Goal: Check status: Check status

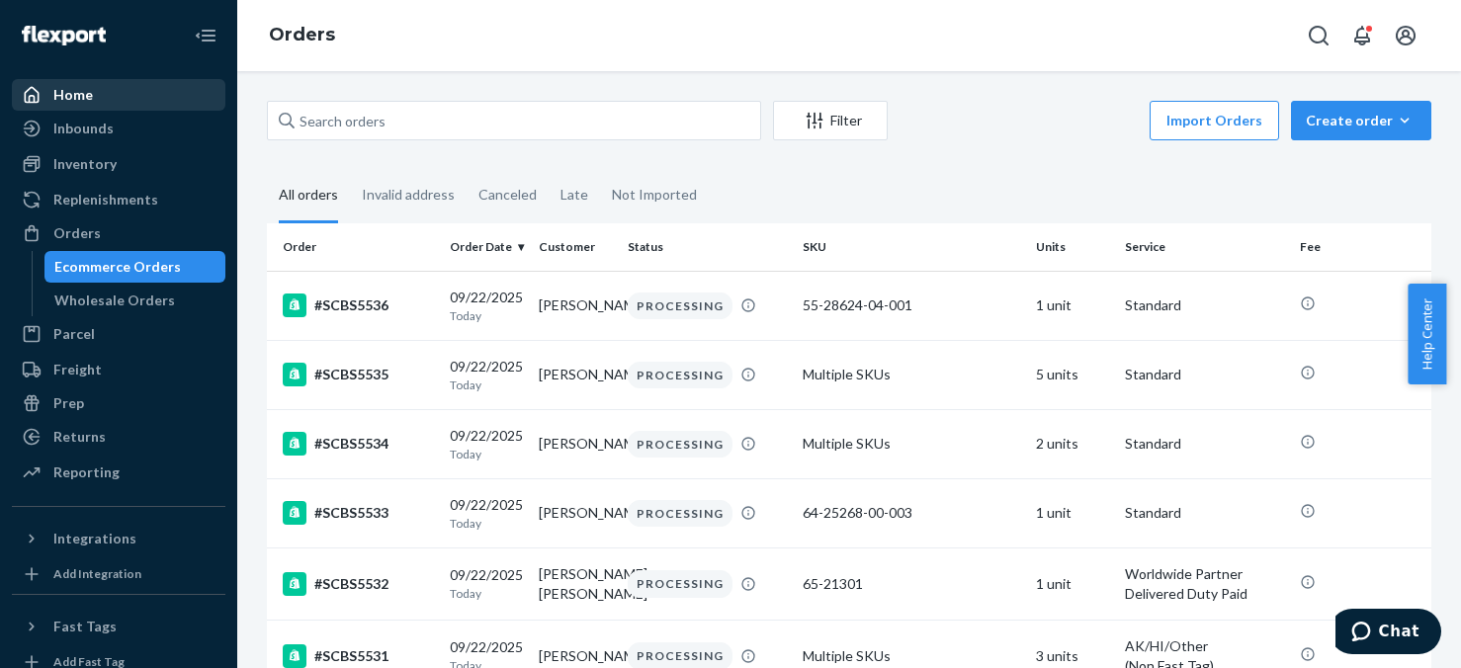
click at [71, 95] on div "Home" at bounding box center [73, 95] width 40 height 20
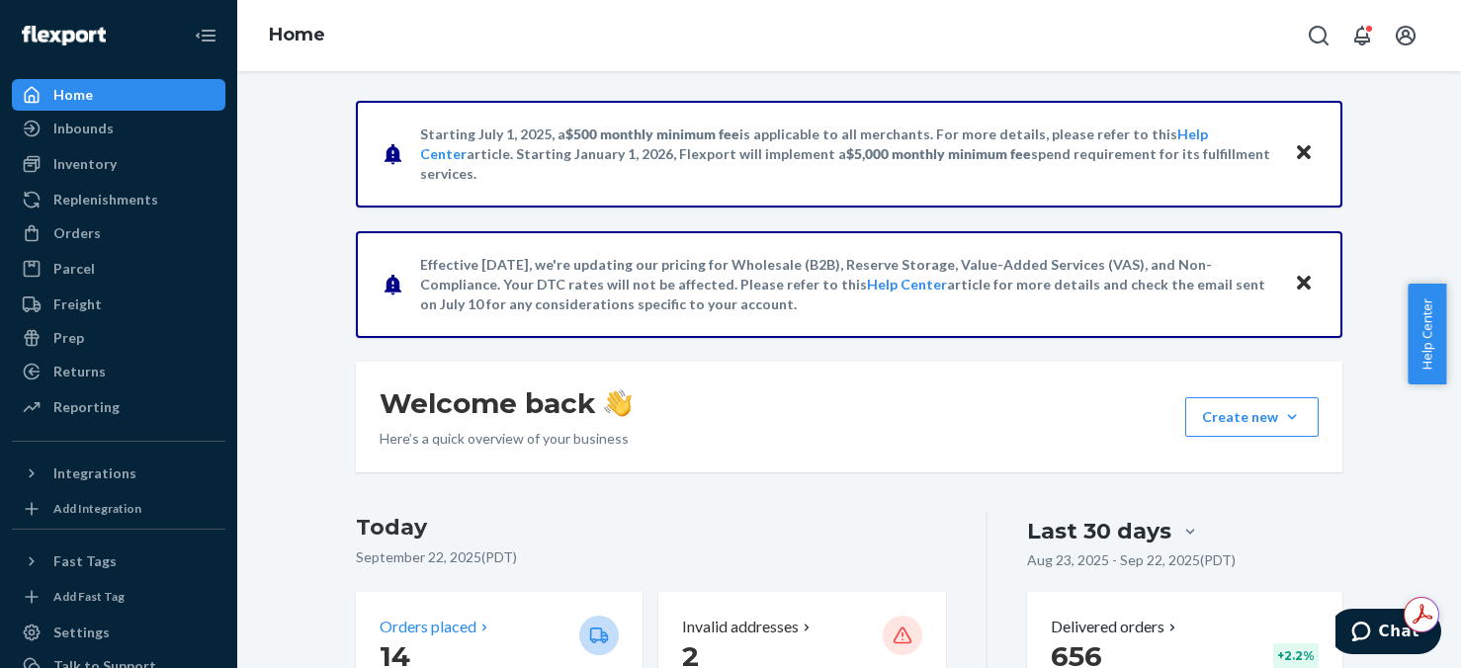
click at [487, 645] on p "14" at bounding box center [472, 657] width 184 height 36
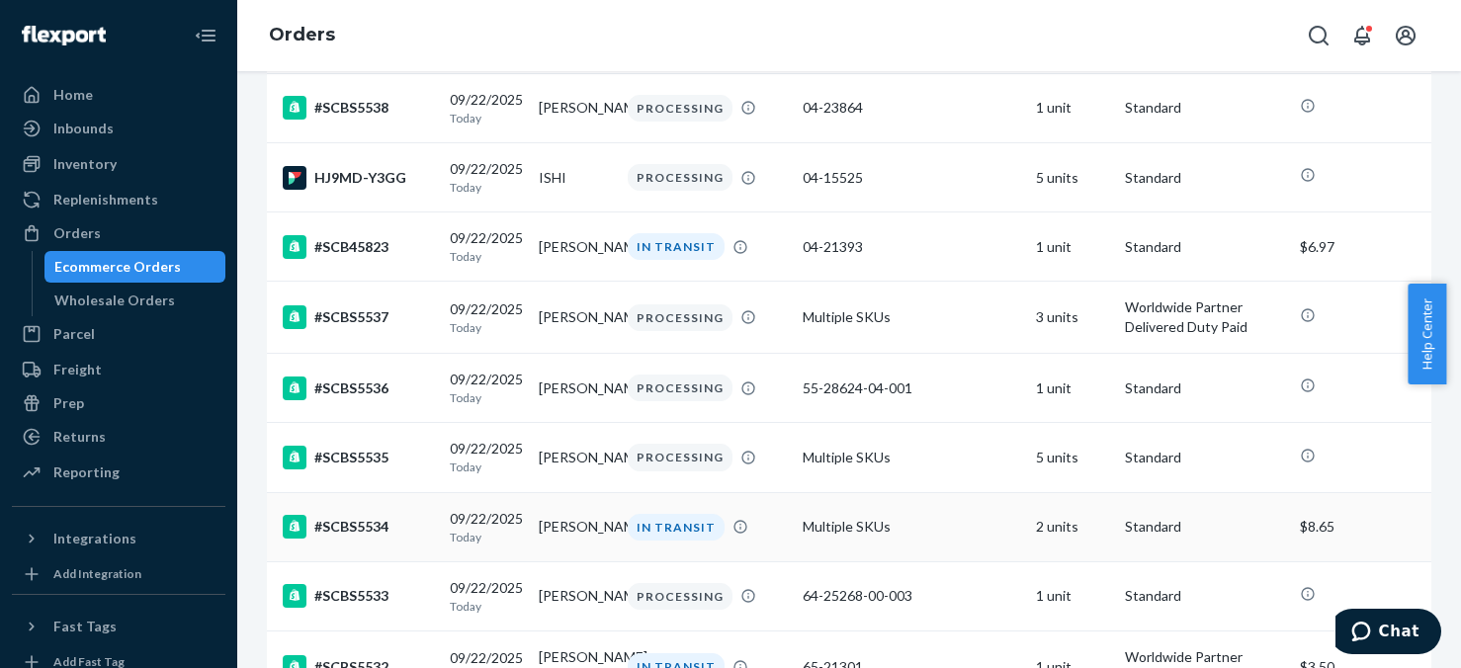
scroll to position [494, 0]
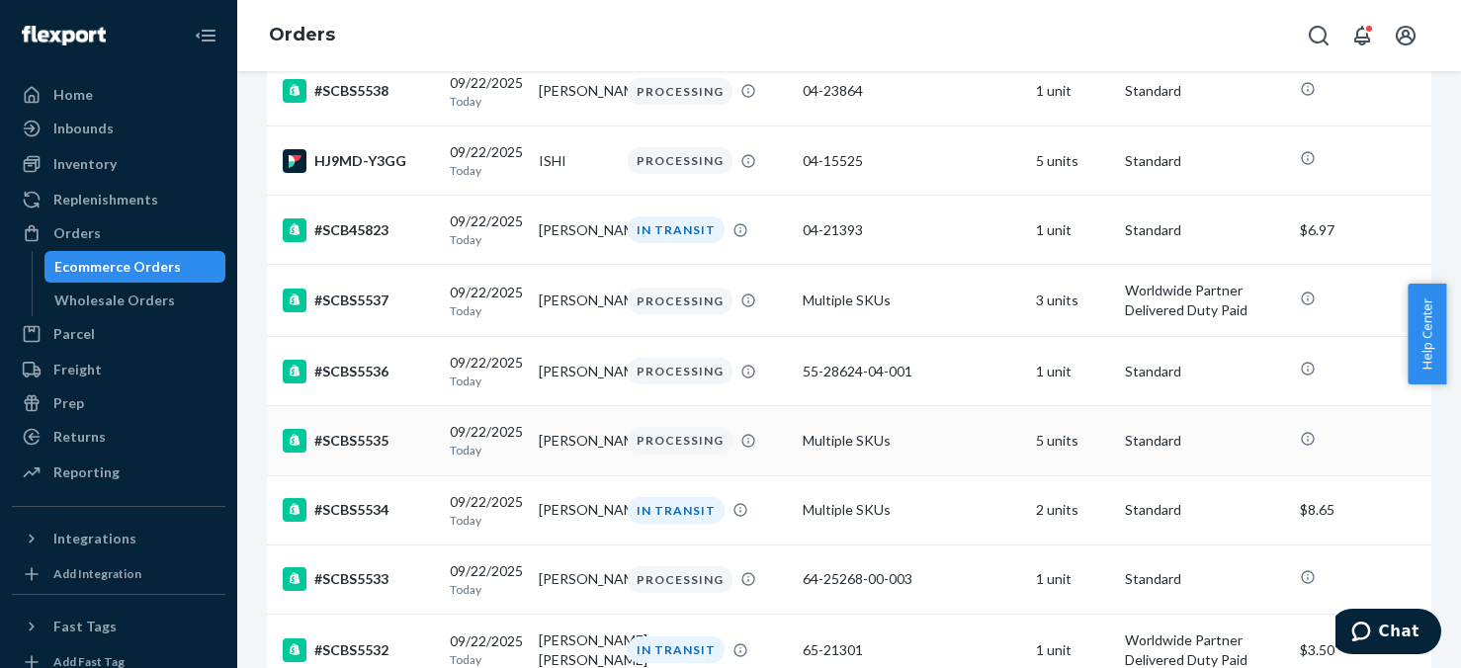
click at [1041, 458] on td "5 units" at bounding box center [1072, 440] width 89 height 69
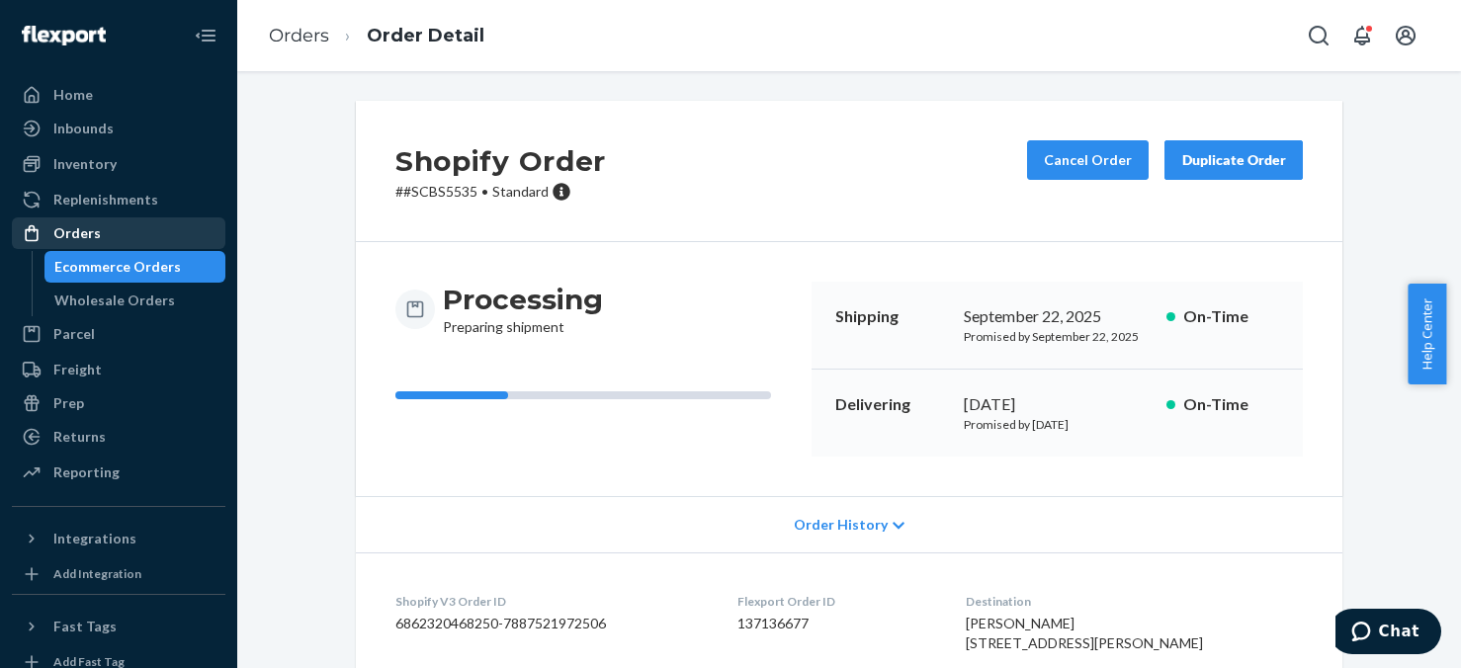
click at [65, 237] on div "Orders" at bounding box center [76, 233] width 47 height 20
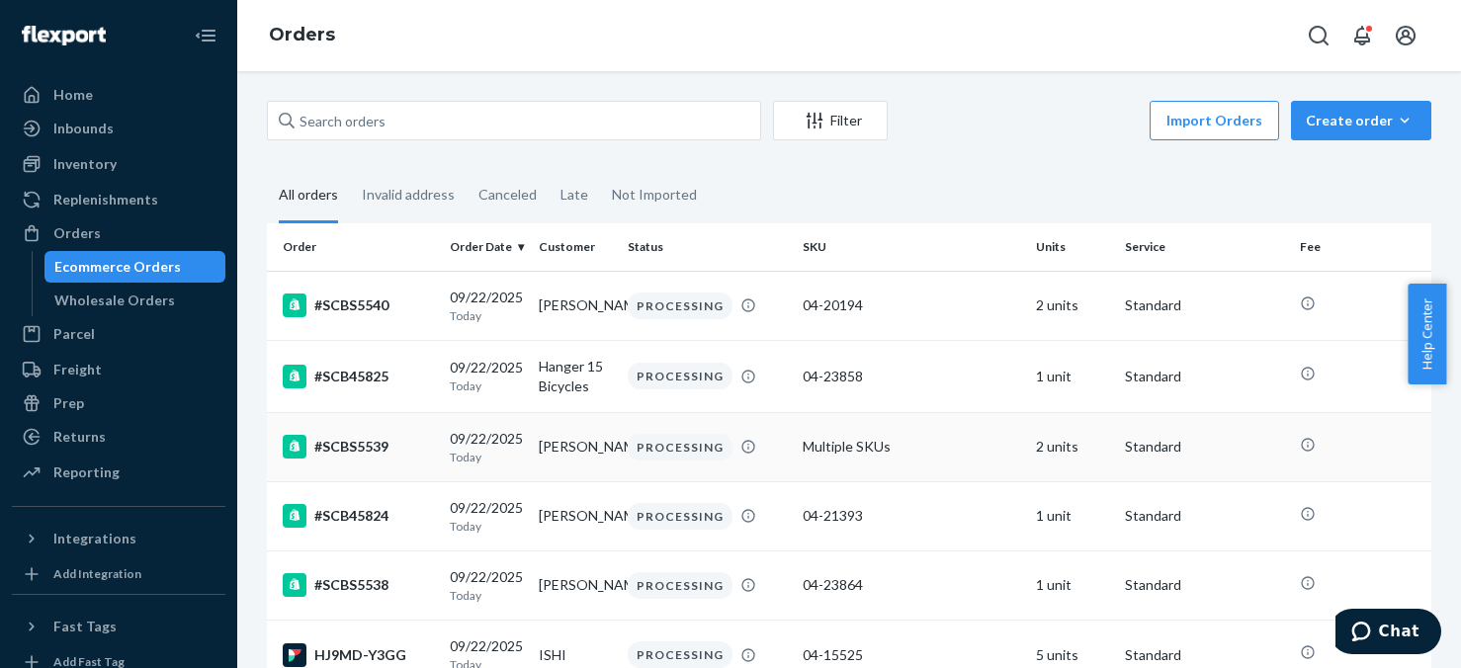
click at [1053, 448] on td "2 units" at bounding box center [1072, 446] width 89 height 69
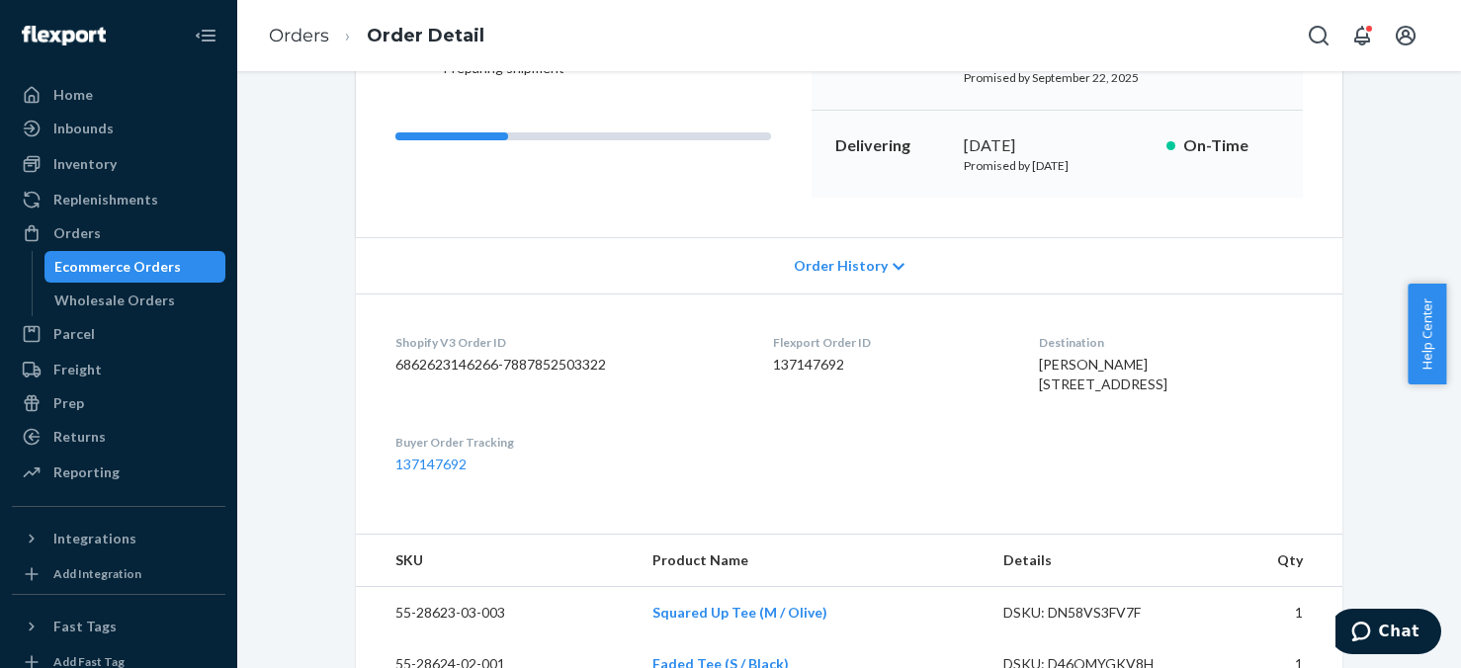
scroll to position [99, 0]
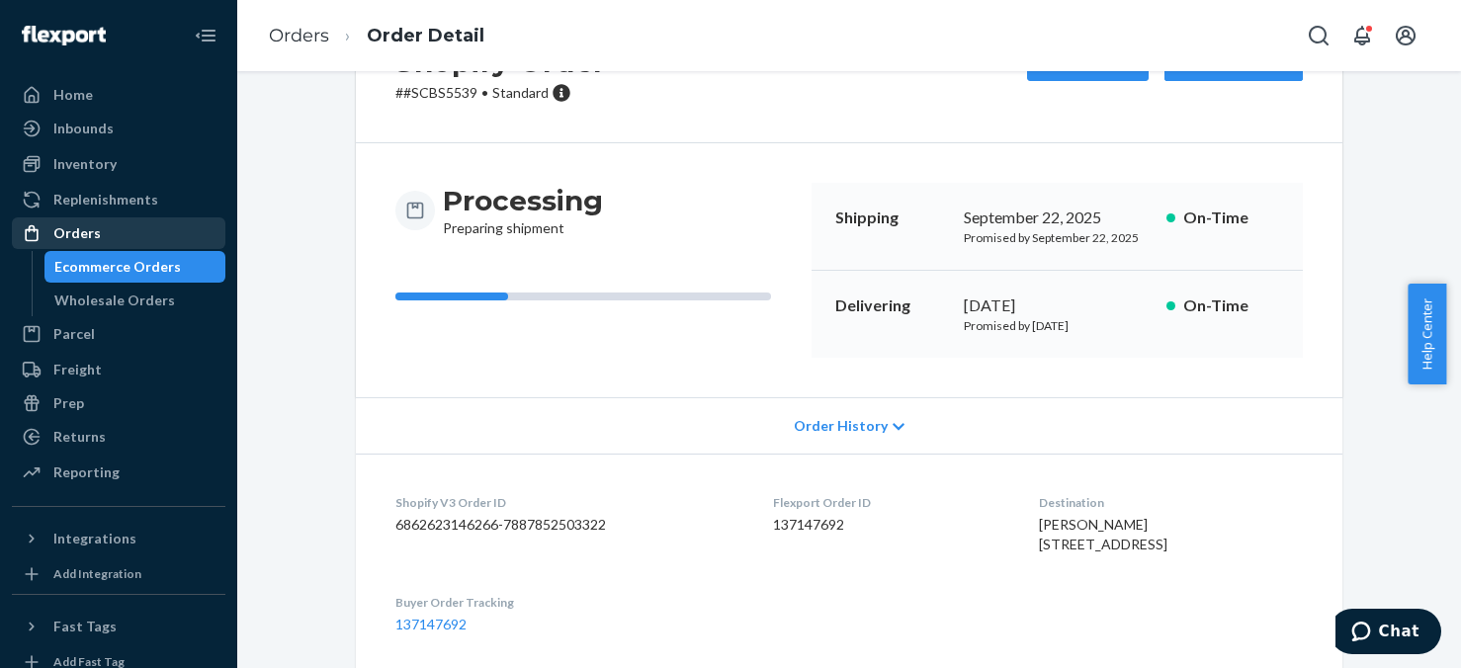
click at [80, 231] on div "Orders" at bounding box center [76, 233] width 47 height 20
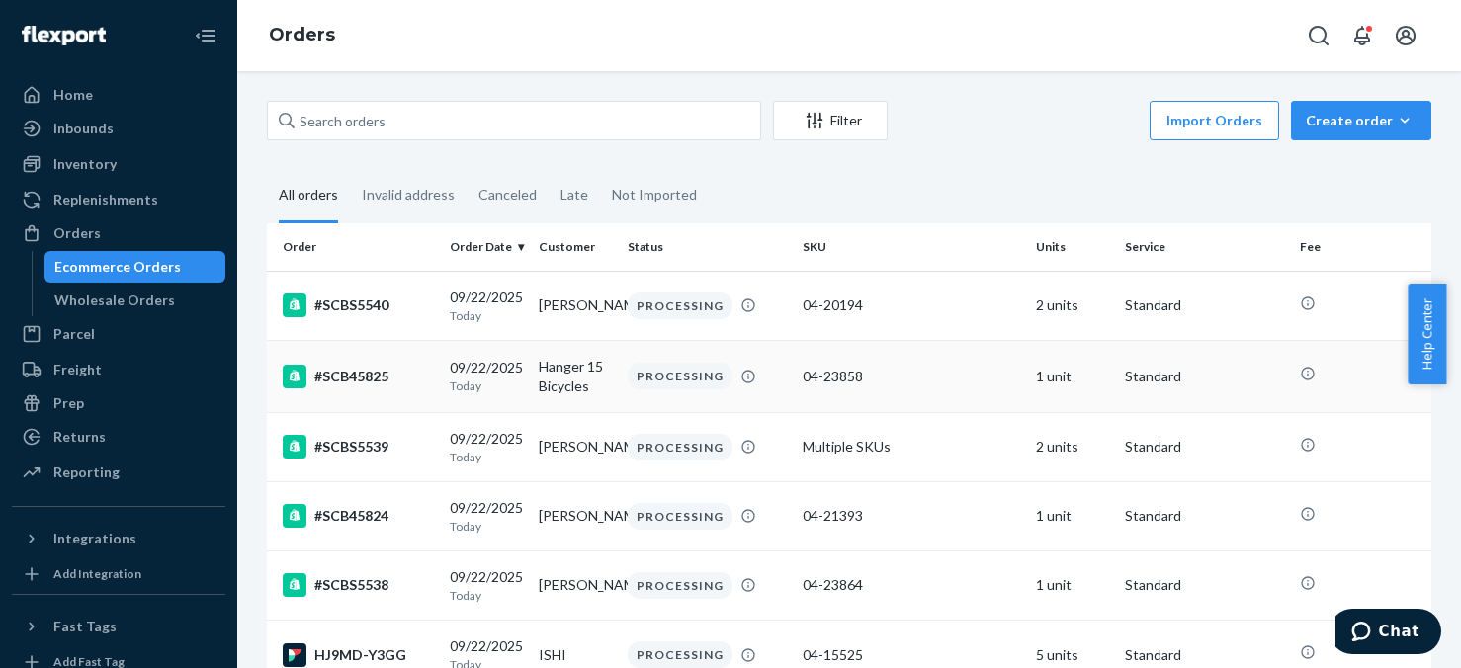
click at [1054, 377] on td "1 unit" at bounding box center [1072, 376] width 89 height 72
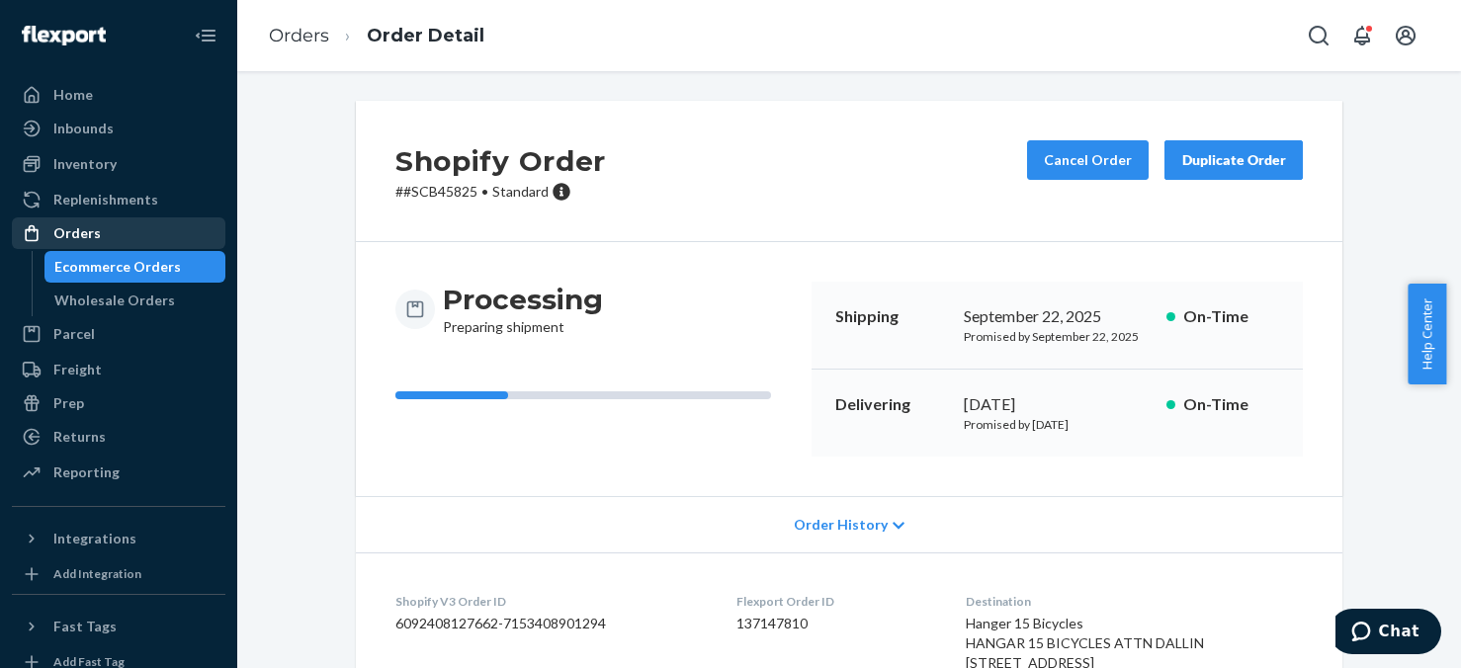
click at [57, 226] on div "Orders" at bounding box center [76, 233] width 47 height 20
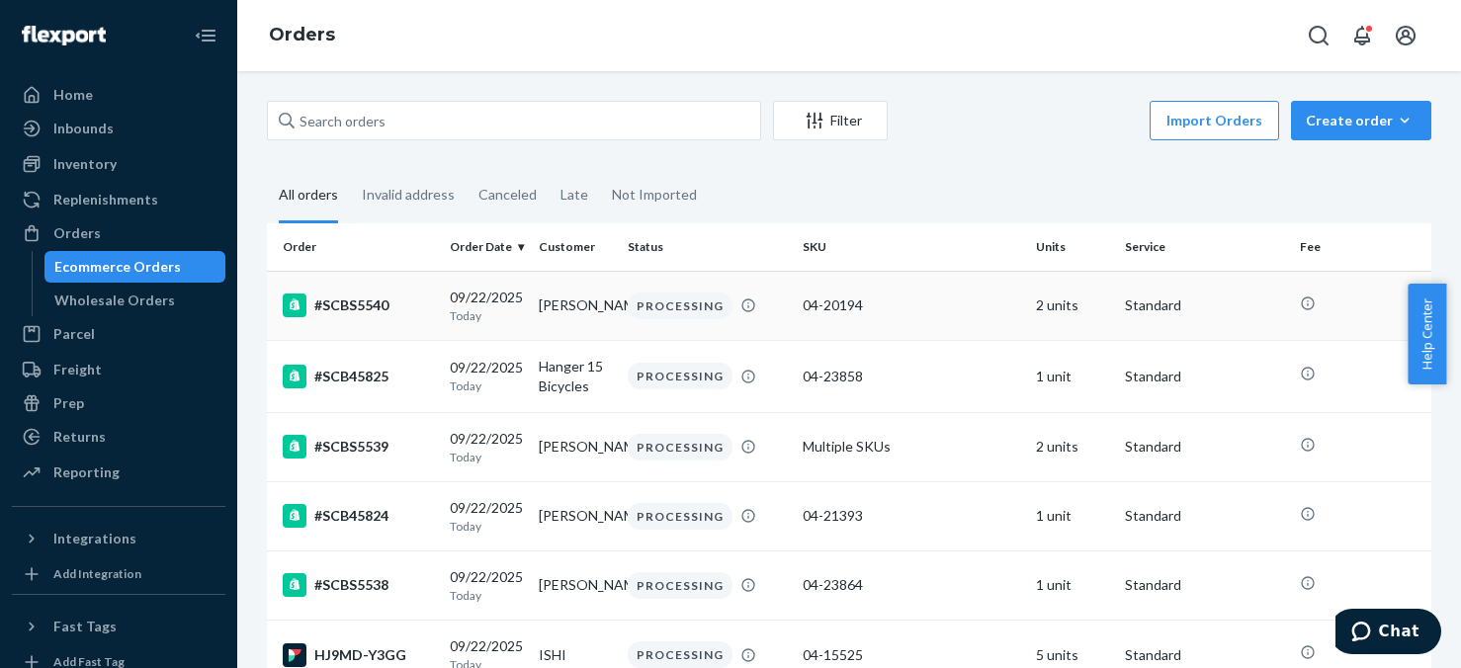
click at [1040, 301] on td "2 units" at bounding box center [1072, 305] width 89 height 69
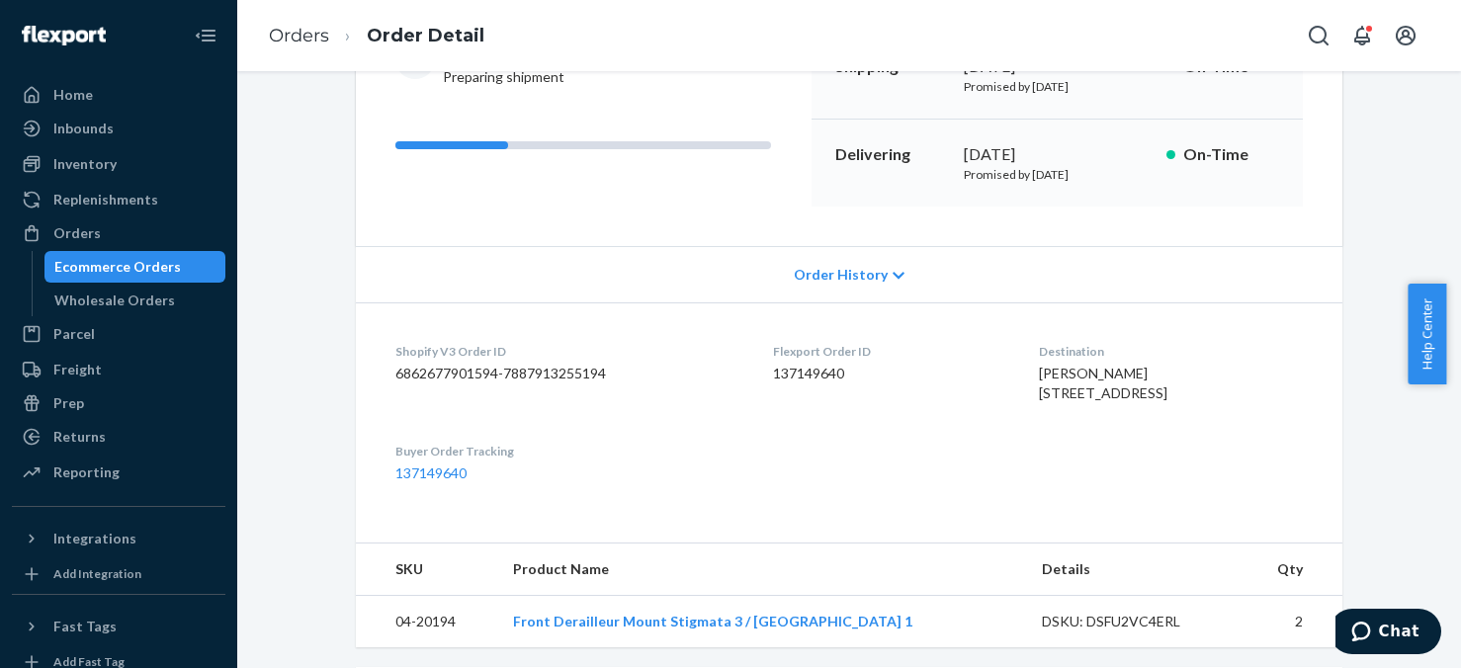
scroll to position [99, 0]
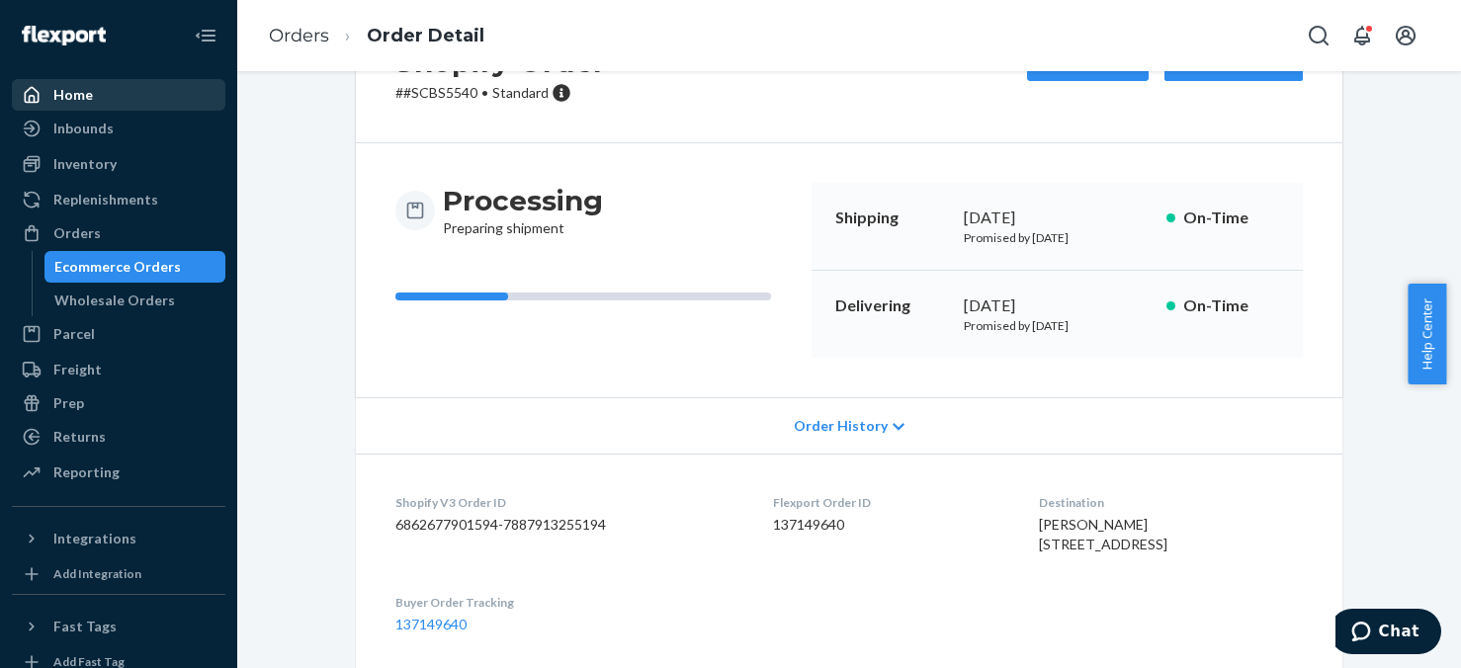
click at [71, 101] on div "Home" at bounding box center [73, 95] width 40 height 20
